Goal: Check status: Check status

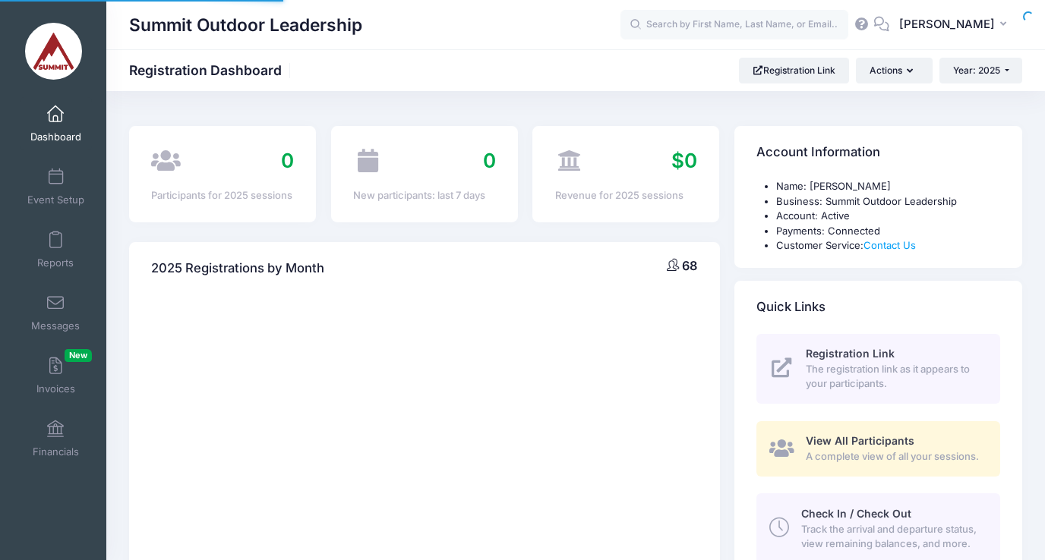
select select
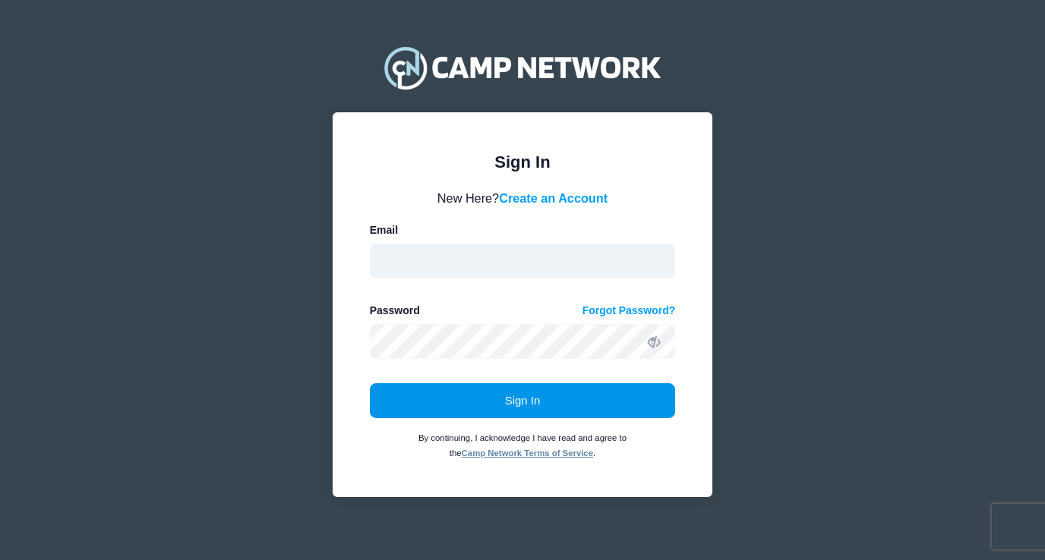
type input "[EMAIL_ADDRESS][DOMAIN_NAME]"
click at [521, 411] on button "Sign In" at bounding box center [523, 400] width 306 height 35
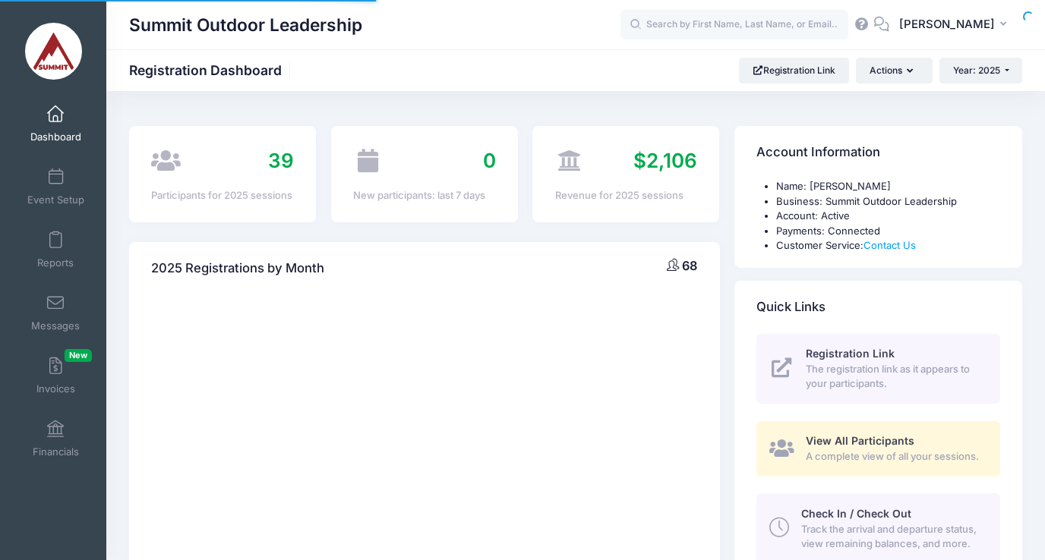
select select
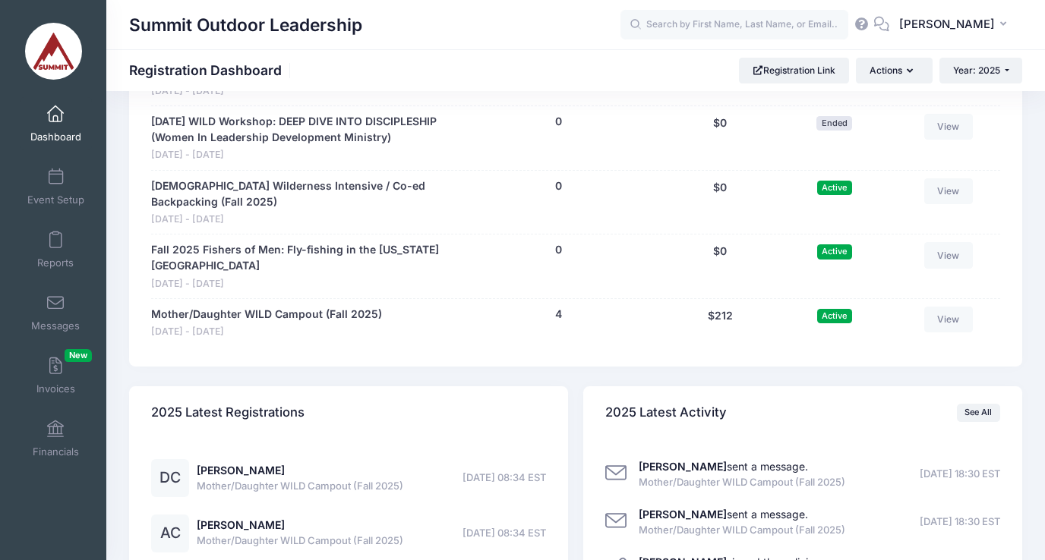
scroll to position [1516, 0]
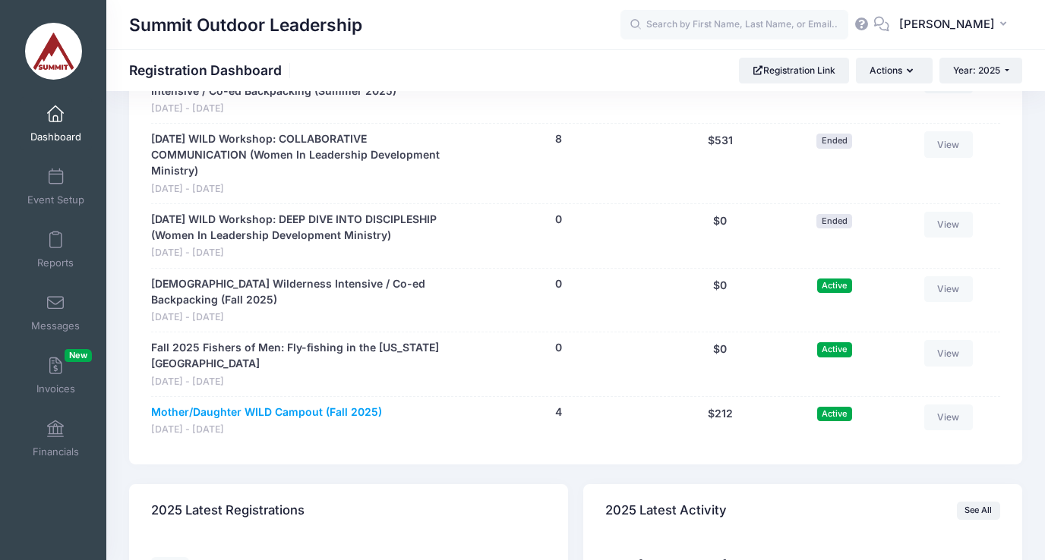
click at [331, 405] on link "Mother/Daughter WILD Campout (Fall 2025)" at bounding box center [266, 413] width 231 height 16
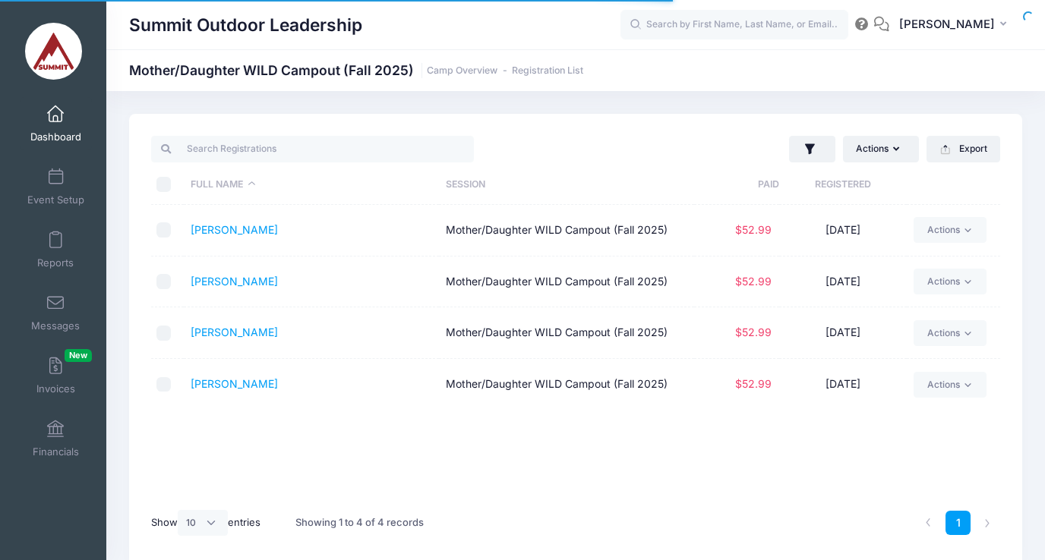
select select "10"
click at [235, 229] on link "Brown, Ashley" at bounding box center [234, 229] width 87 height 13
click at [214, 386] on link "[PERSON_NAME]" at bounding box center [234, 383] width 87 height 13
click at [245, 340] on td "Carson, Abigail" at bounding box center [311, 333] width 255 height 52
click at [245, 330] on link "Carson, Abigail" at bounding box center [234, 332] width 87 height 13
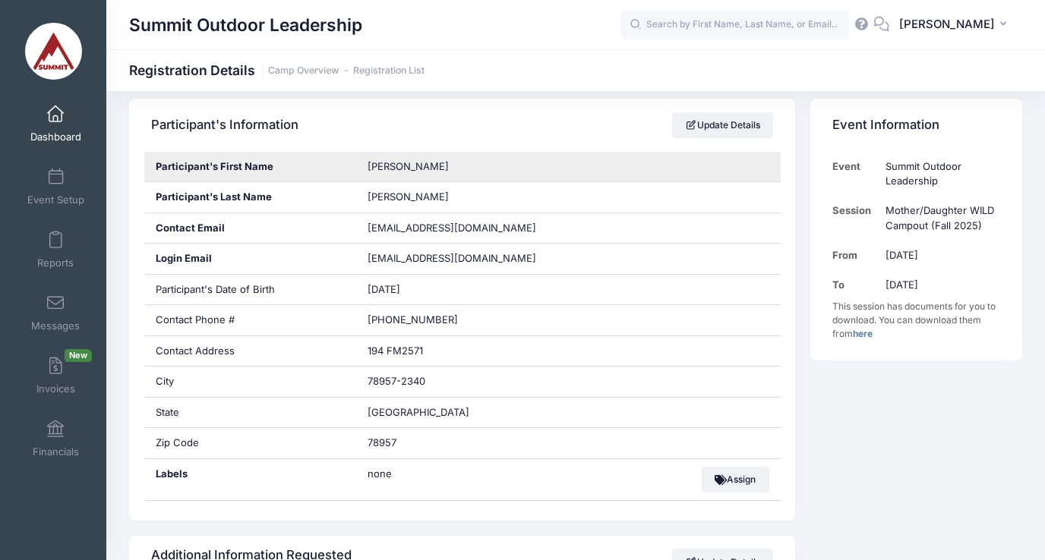
scroll to position [310, 0]
